Goal: Task Accomplishment & Management: Manage account settings

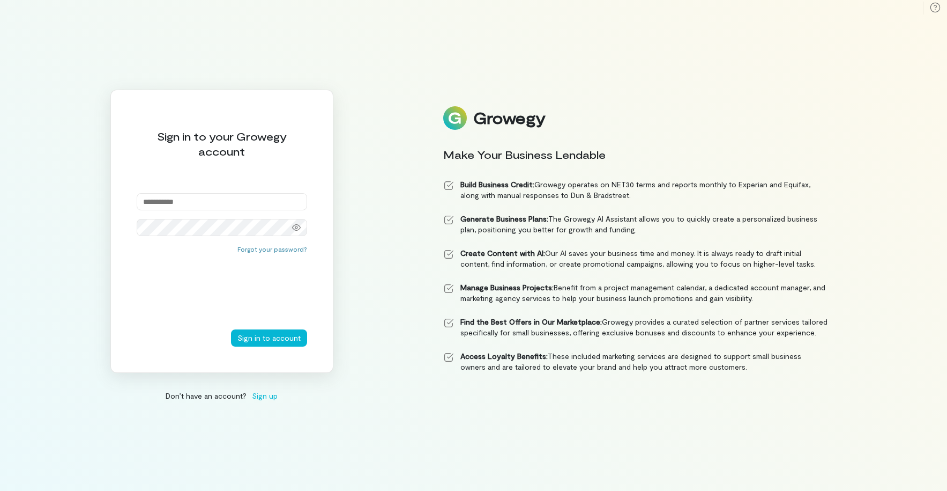
type input "**********"
click at [280, 338] on button "Sign in to account" at bounding box center [269, 337] width 76 height 17
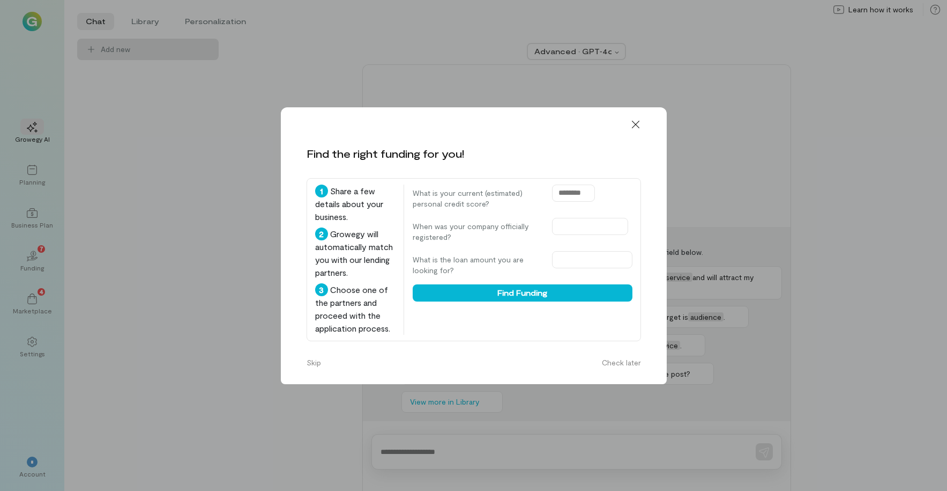
click at [639, 119] on icon at bounding box center [636, 124] width 11 height 11
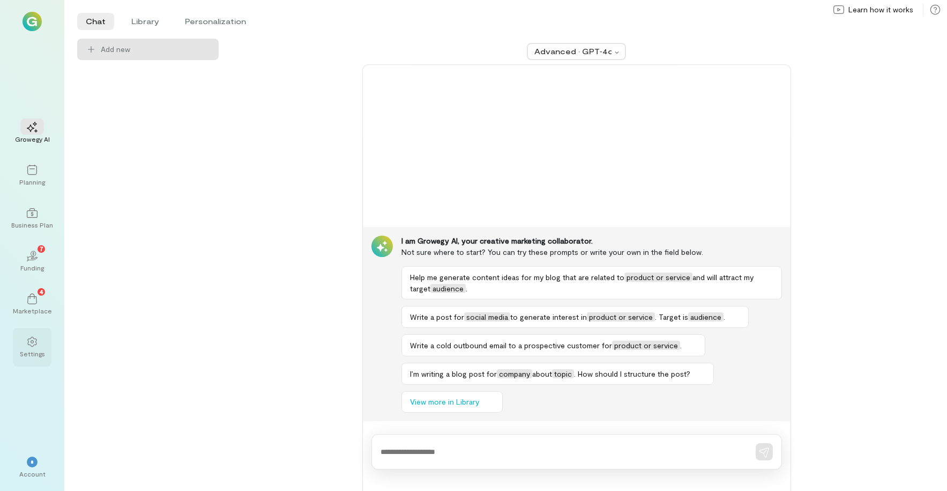
click at [28, 342] on icon at bounding box center [31, 341] width 9 height 10
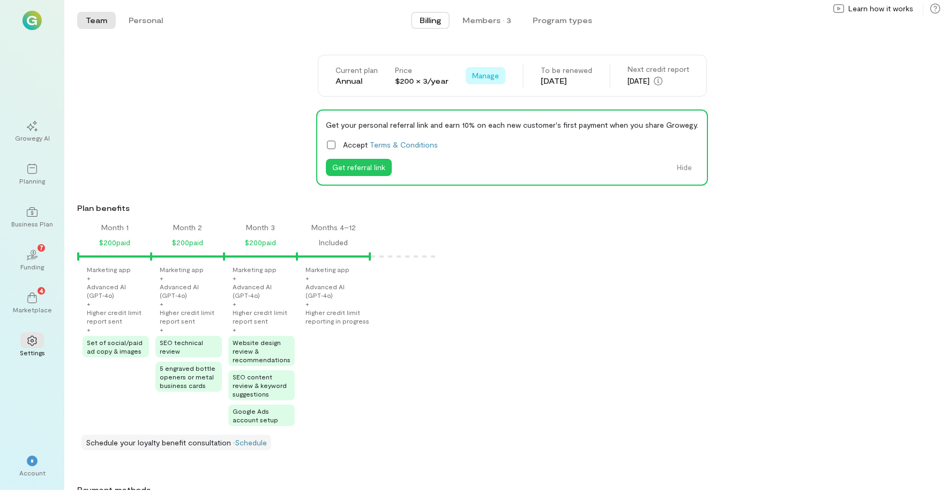
click at [486, 77] on span "Manage" at bounding box center [485, 76] width 27 height 11
click at [507, 101] on span "Cancel renewal" at bounding box center [516, 99] width 52 height 11
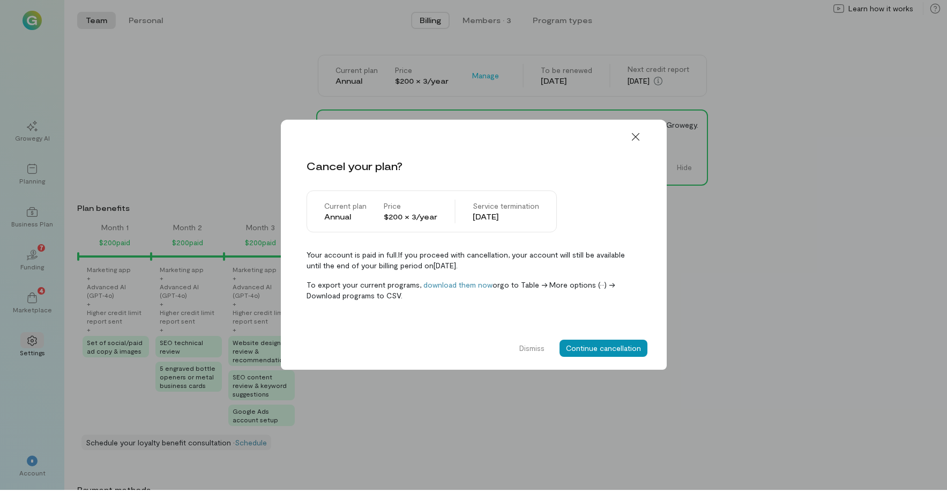
click at [601, 348] on button "Continue cancellation" at bounding box center [604, 348] width 88 height 17
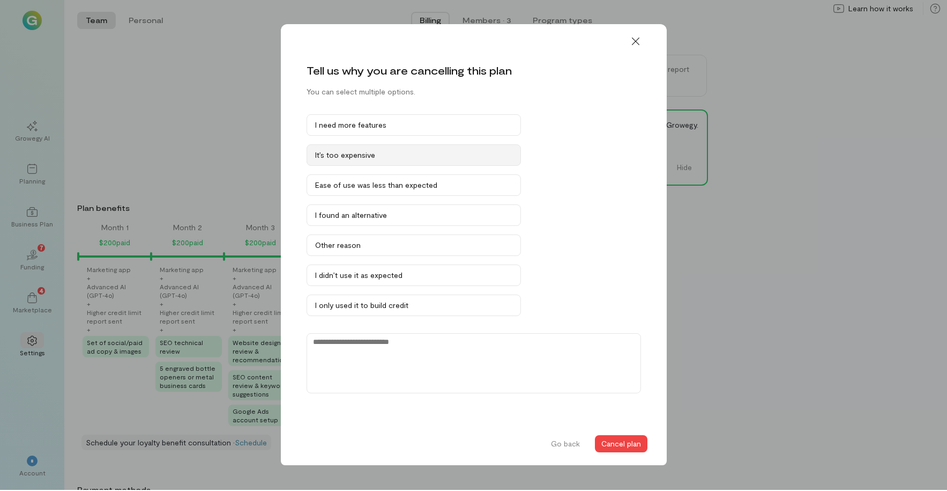
click at [398, 155] on div "It’s too expensive" at bounding box center [413, 156] width 197 height 11
click at [626, 445] on button "Cancel plan" at bounding box center [621, 444] width 53 height 17
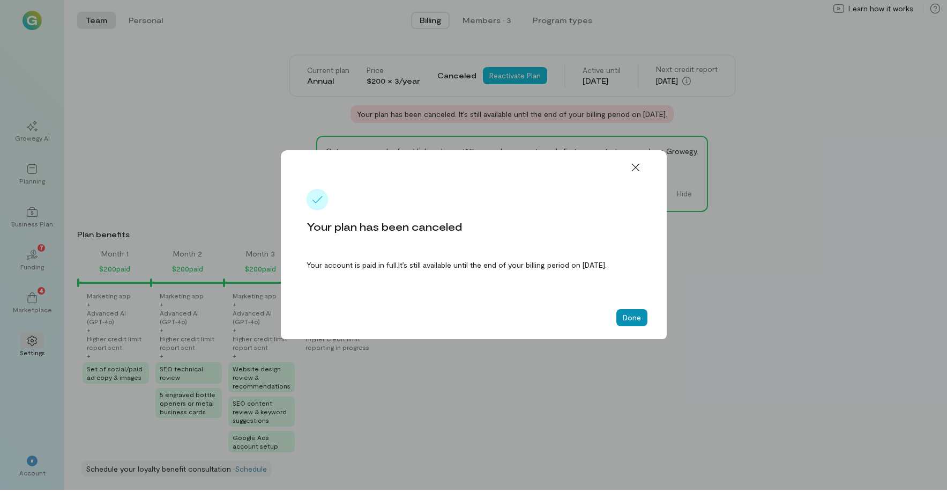
scroll to position [0, 1]
click at [634, 321] on button "Done" at bounding box center [632, 318] width 31 height 17
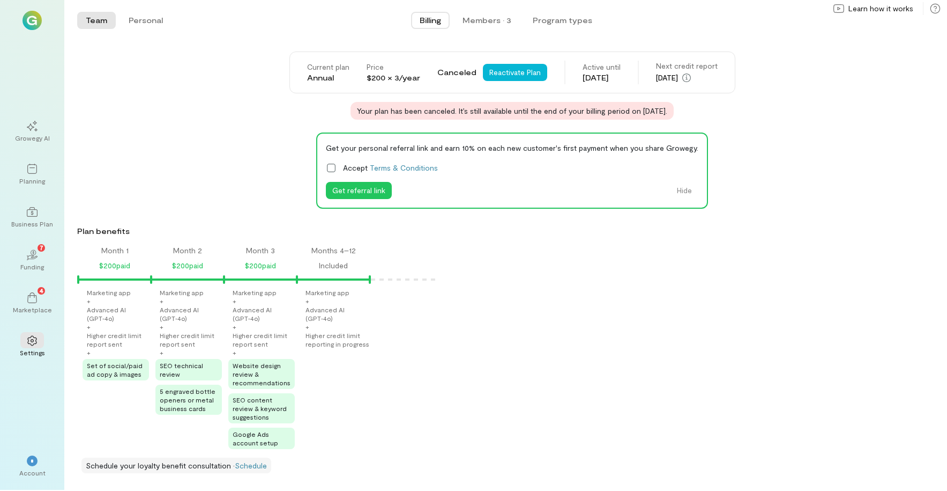
scroll to position [0, 0]
click at [29, 462] on div "*" at bounding box center [32, 461] width 11 height 11
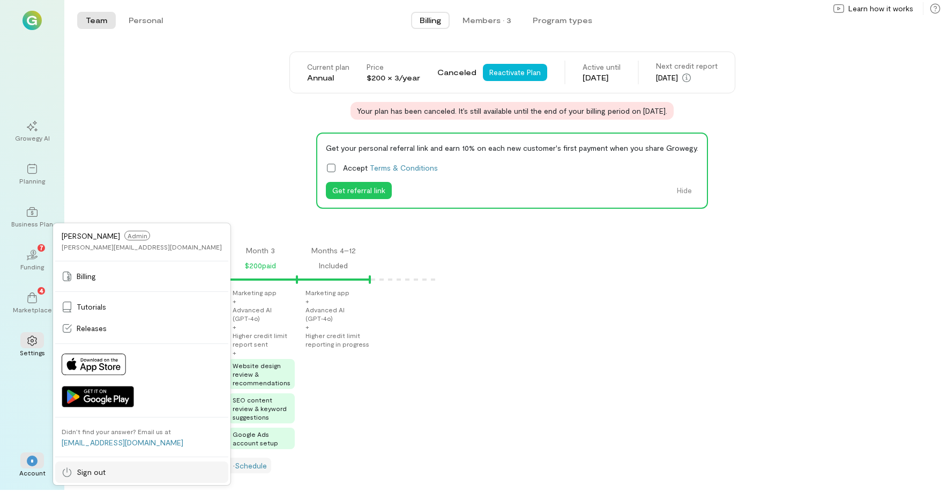
click at [82, 469] on span "Sign out" at bounding box center [91, 473] width 29 height 11
